Goal: Task Accomplishment & Management: Manage account settings

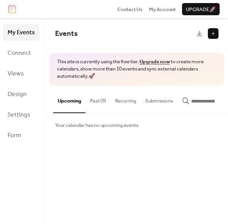
click at [213, 32] on button at bounding box center [213, 33] width 11 height 11
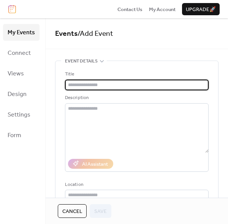
click at [153, 86] on input "text" at bounding box center [137, 85] width 144 height 11
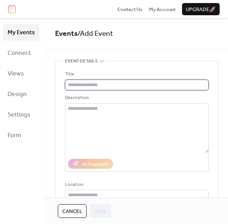
click at [86, 82] on input "text" at bounding box center [137, 85] width 144 height 11
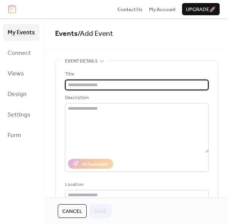
paste input "**********"
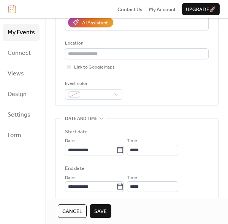
scroll to position [158, 0]
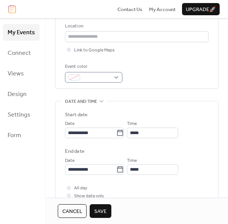
type input "**********"
click at [106, 80] on span at bounding box center [96, 78] width 27 height 8
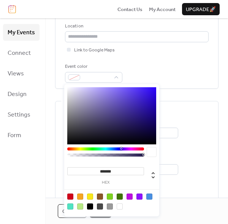
click at [90, 195] on div at bounding box center [90, 196] width 6 height 6
type input "*******"
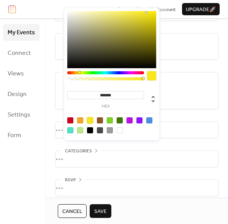
scroll to position [357, 0]
click at [103, 214] on span "Save" at bounding box center [100, 212] width 13 height 8
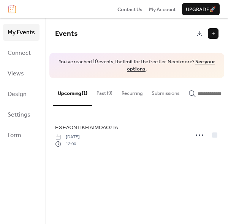
click at [107, 94] on button "Past (9)" at bounding box center [104, 91] width 25 height 27
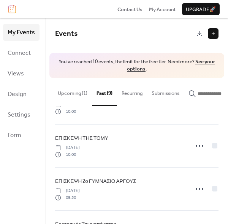
scroll to position [287, 0]
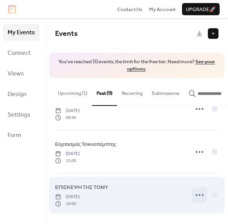
click at [199, 195] on circle at bounding box center [200, 195] width 2 height 2
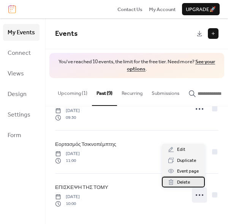
click at [186, 182] on span "Delete" at bounding box center [183, 183] width 13 height 8
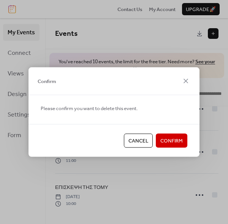
click at [174, 140] on span "Confirm" at bounding box center [172, 141] width 22 height 8
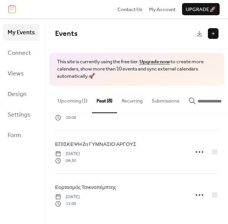
scroll to position [251, 0]
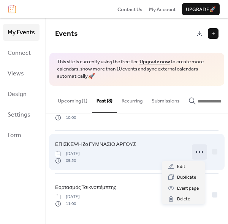
click at [199, 152] on circle at bounding box center [200, 152] width 2 height 2
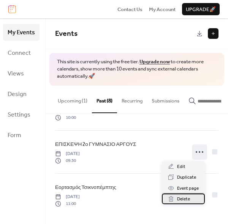
click at [184, 197] on span "Delete" at bounding box center [183, 199] width 13 height 8
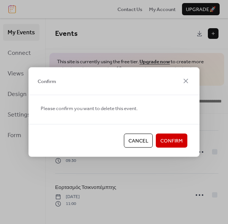
click at [171, 141] on span "Confirm" at bounding box center [172, 141] width 22 height 8
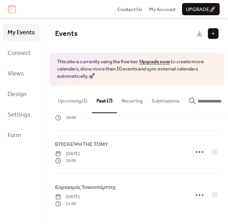
scroll to position [208, 0]
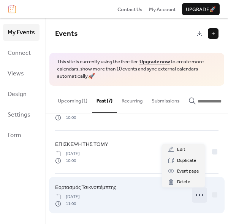
click at [201, 195] on icon at bounding box center [200, 195] width 12 height 12
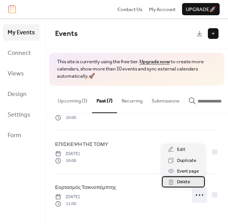
click at [187, 180] on span "Delete" at bounding box center [183, 182] width 13 height 8
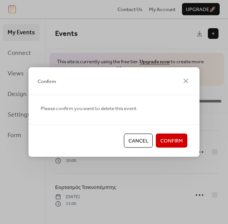
click at [178, 144] on span "Confirm" at bounding box center [172, 141] width 22 height 8
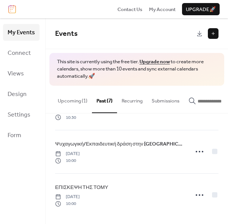
scroll to position [165, 0]
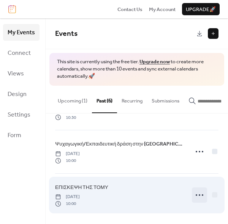
click at [198, 194] on icon at bounding box center [200, 195] width 12 height 12
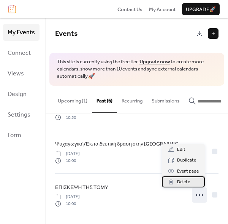
click at [190, 182] on span "Delete" at bounding box center [183, 182] width 13 height 8
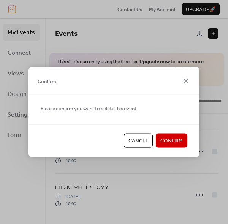
click at [177, 142] on span "Confirm" at bounding box center [172, 141] width 22 height 8
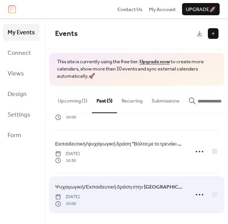
scroll to position [122, 0]
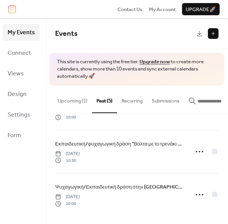
click at [72, 102] on button "Upcoming (1)" at bounding box center [72, 99] width 39 height 27
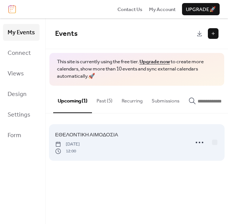
click at [80, 144] on span "[DATE]" at bounding box center [67, 144] width 25 height 7
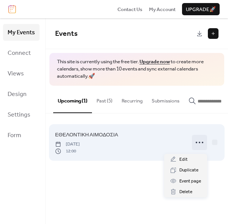
click at [197, 143] on circle at bounding box center [197, 143] width 2 height 2
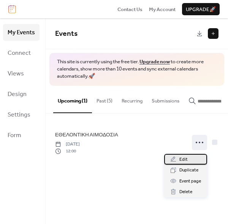
click at [189, 159] on div "Edit" at bounding box center [185, 159] width 43 height 11
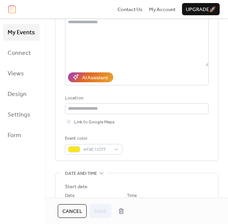
scroll to position [94, 0]
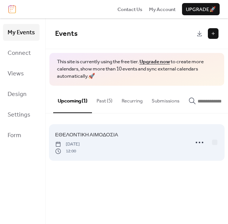
click at [80, 145] on span "[DATE]" at bounding box center [67, 144] width 25 height 7
click at [198, 147] on icon at bounding box center [200, 142] width 12 height 12
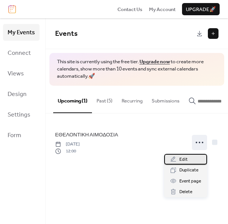
click at [188, 162] on div "Edit" at bounding box center [185, 159] width 43 height 11
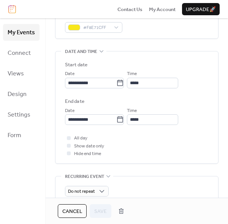
scroll to position [238, 0]
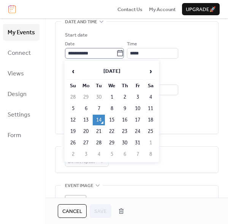
click at [123, 54] on icon at bounding box center [121, 53] width 8 height 8
click at [117, 54] on input "**********" at bounding box center [90, 53] width 51 height 11
click at [115, 119] on td "15" at bounding box center [112, 120] width 12 height 11
type input "**********"
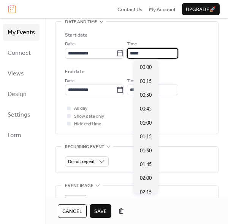
click at [153, 52] on input "*****" at bounding box center [152, 53] width 51 height 11
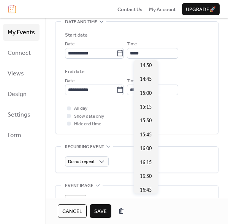
scroll to position [825, 0]
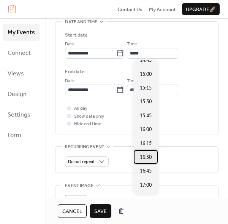
click at [148, 159] on span "16:30" at bounding box center [146, 157] width 12 height 8
type input "*****"
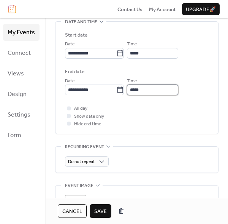
click at [164, 90] on input "*****" at bounding box center [152, 90] width 51 height 11
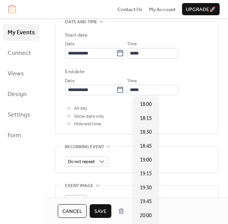
scroll to position [73, 0]
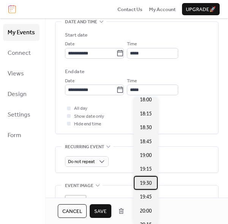
click at [150, 185] on span "19:30" at bounding box center [146, 183] width 12 height 8
type input "*****"
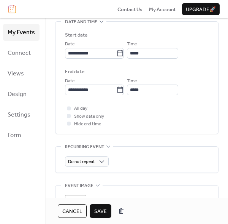
click at [99, 209] on span "Save" at bounding box center [100, 212] width 13 height 8
